Goal: Information Seeking & Learning: Learn about a topic

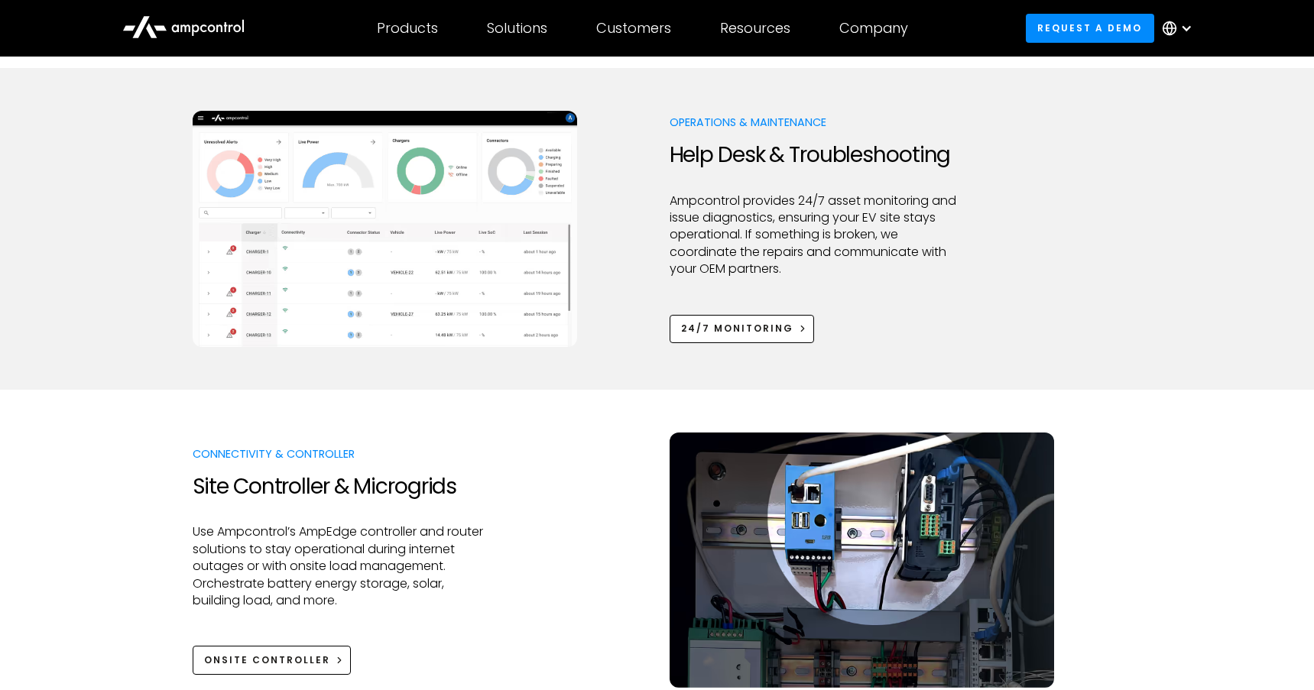
scroll to position [1401, 0]
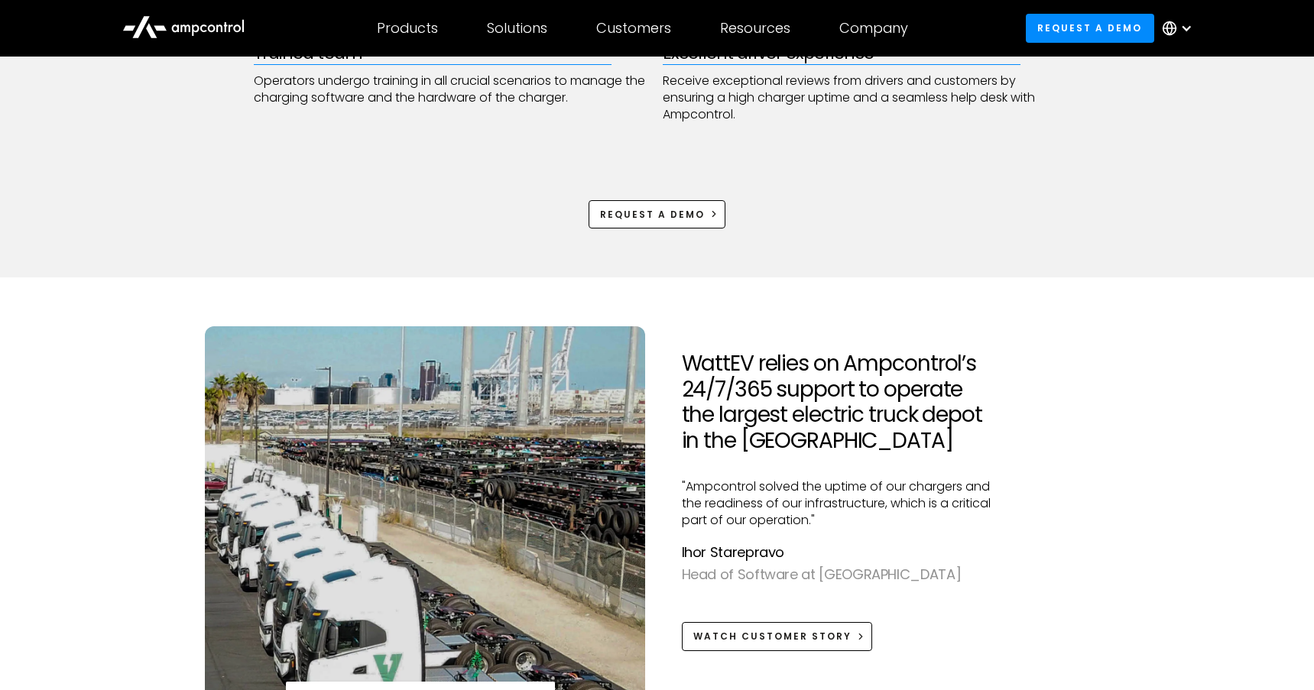
scroll to position [1147, 0]
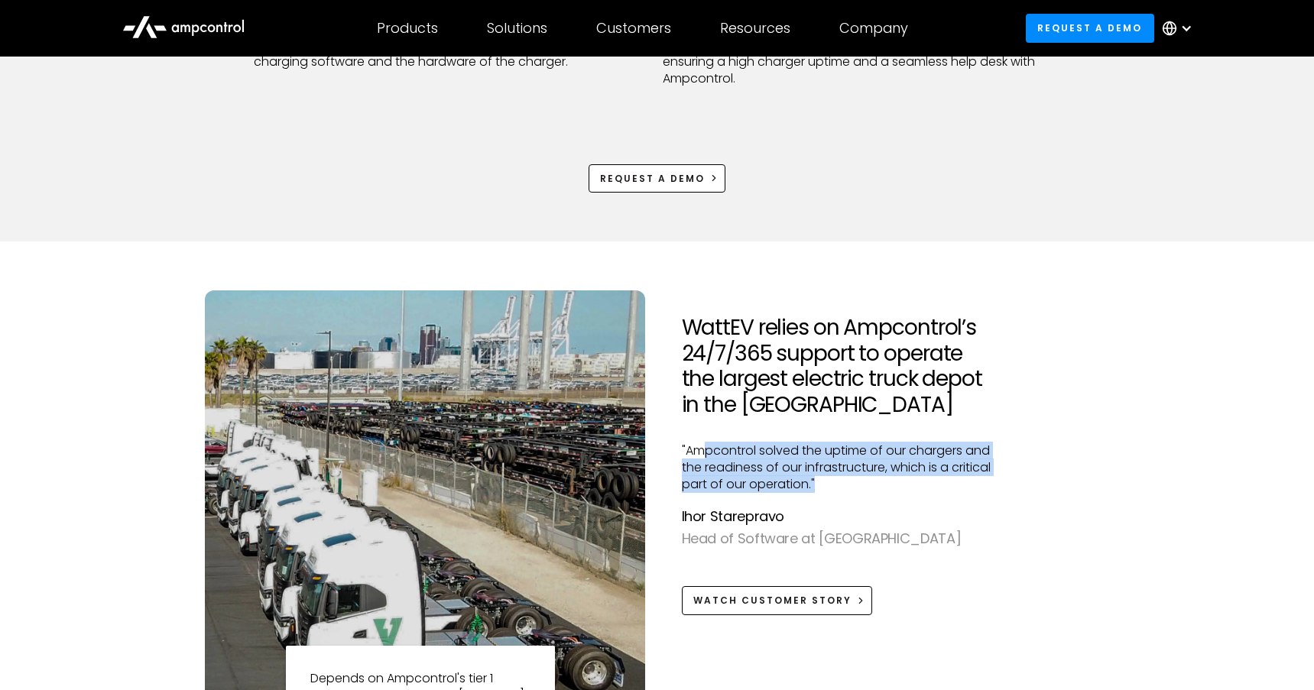
drag, startPoint x: 704, startPoint y: 448, endPoint x: 834, endPoint y: 477, distance: 133.2
click at [834, 477] on p ""Ampcontrol solved the uptime of our chargers and the readiness of our infrastr…" at bounding box center [846, 468] width 328 height 51
click at [850, 479] on p ""Ampcontrol solved the uptime of our chargers and the readiness of our infrastr…" at bounding box center [846, 468] width 328 height 51
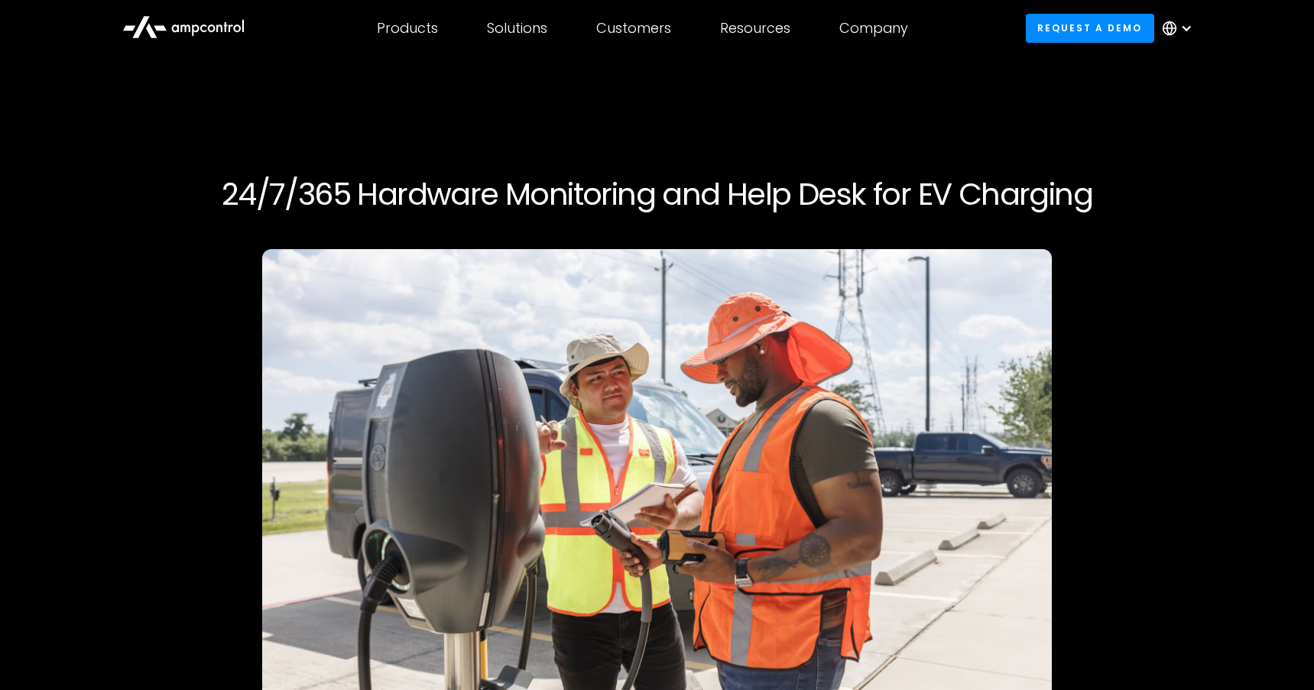
scroll to position [0, 0]
